Goal: Find specific page/section: Find specific page/section

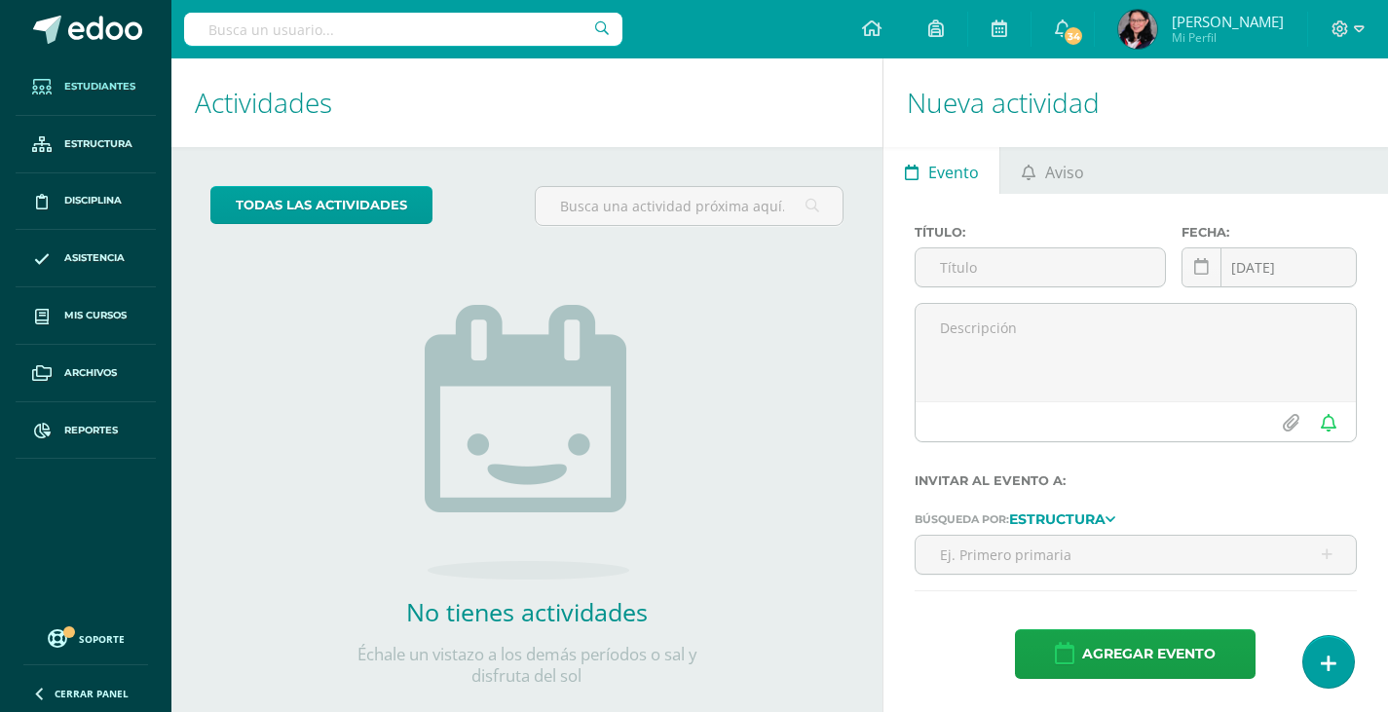
click at [94, 84] on span "Estudiantes" at bounding box center [99, 87] width 71 height 16
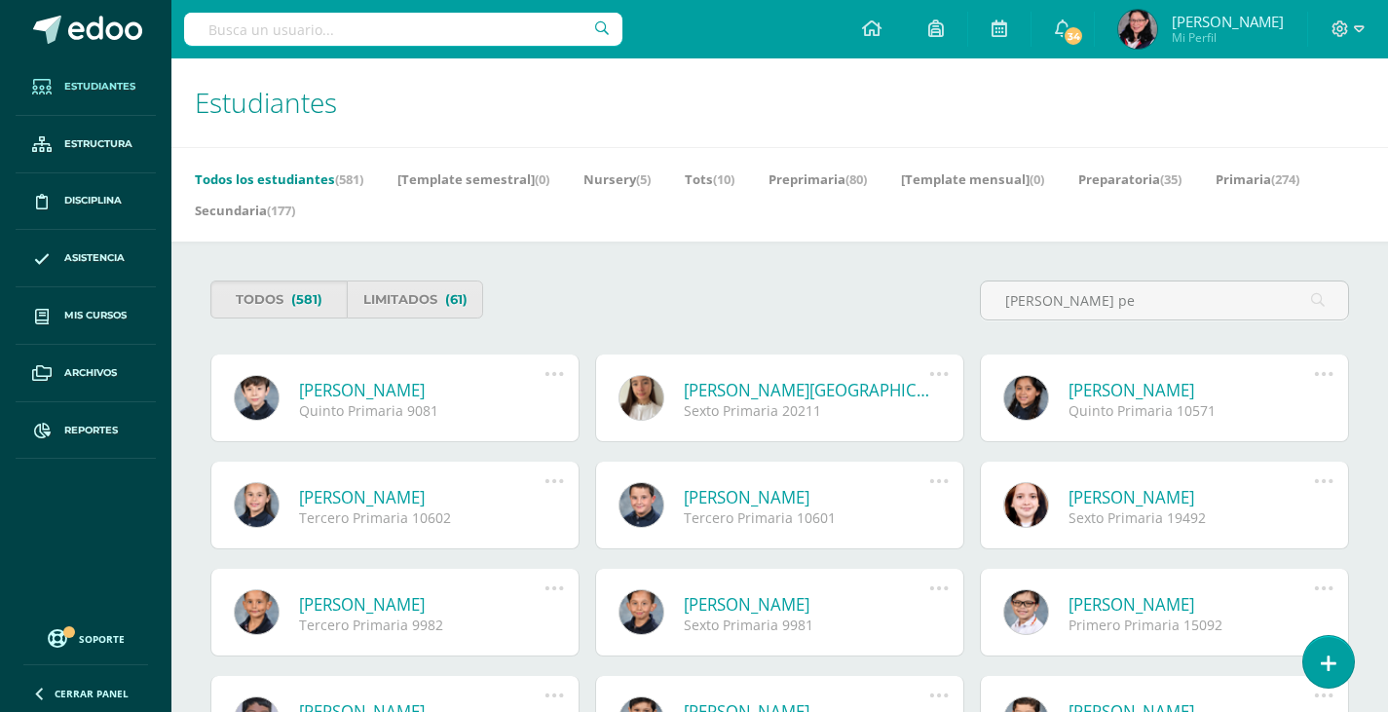
type input "[PERSON_NAME] pe"
click at [792, 395] on link "[PERSON_NAME][GEOGRAPHIC_DATA]" at bounding box center [807, 390] width 246 height 22
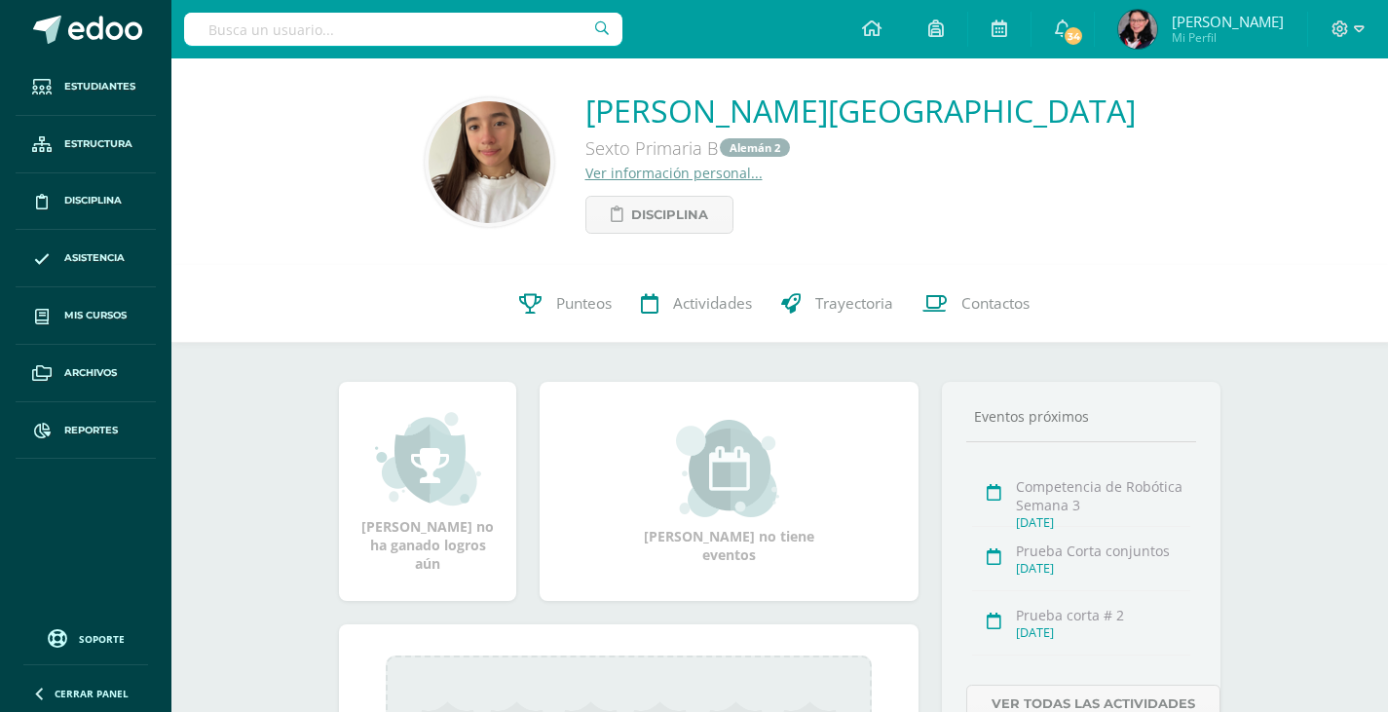
click at [838, 170] on div "Ver información personal..." at bounding box center [861, 173] width 550 height 19
click at [840, 196] on div "Sarah Ximena Recinos Penington Sexto Primaria B Alemán 2 Ver información person…" at bounding box center [861, 162] width 550 height 144
click at [863, 209] on div "Sarah Ximena Recinos Penington Sexto Primaria B Alemán 2 Ver información person…" at bounding box center [861, 162] width 550 height 144
click at [718, 171] on link "Ver información personal..." at bounding box center [674, 173] width 177 height 19
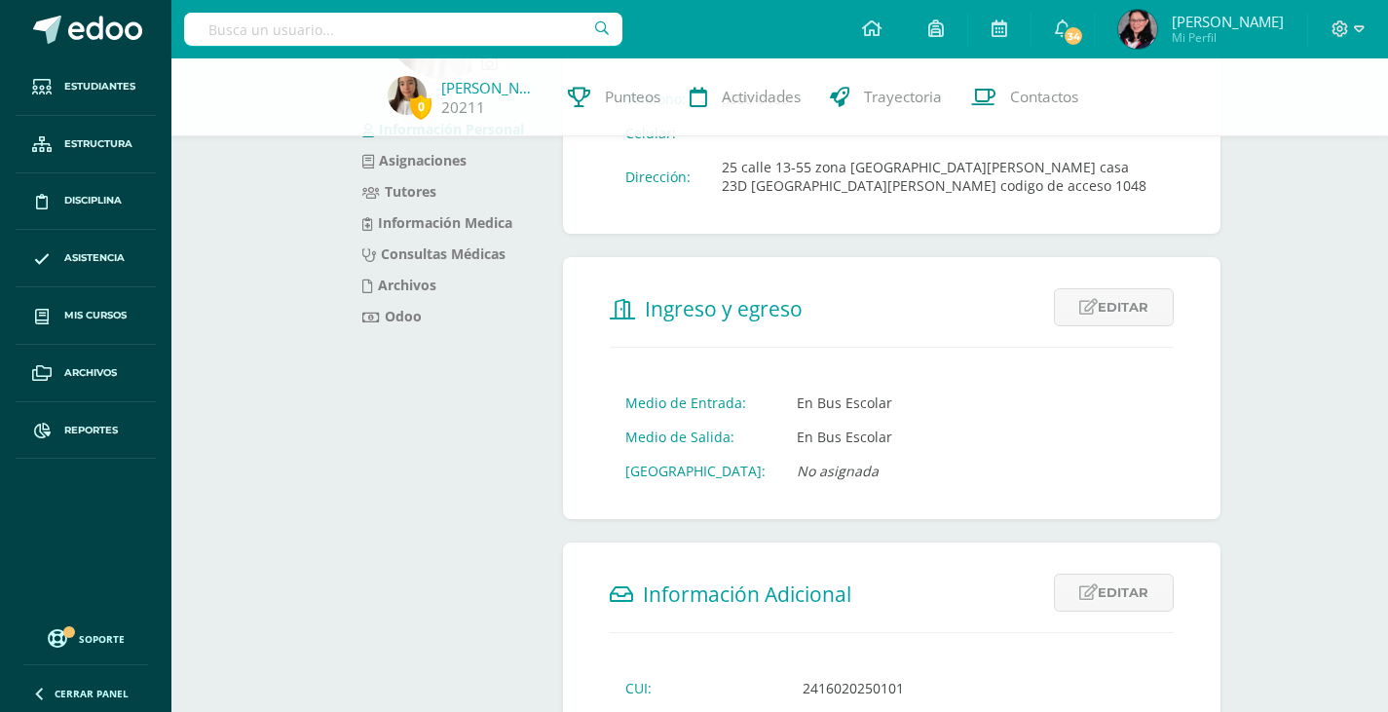
scroll to position [28, 0]
